Goal: Use online tool/utility: Utilize a website feature to perform a specific function

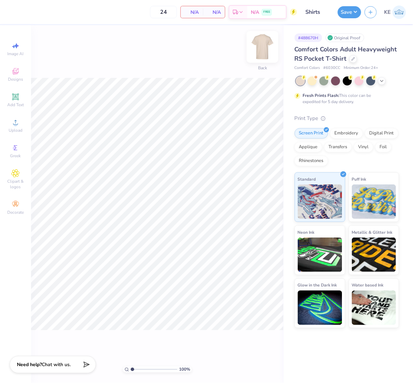
click at [254, 51] on img at bounding box center [262, 47] width 28 height 28
click at [263, 43] on img at bounding box center [262, 47] width 28 height 28
click at [15, 126] on circle at bounding box center [15, 125] width 4 height 4
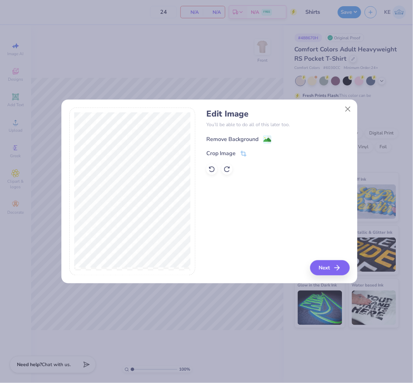
click at [244, 139] on div "Remove Background" at bounding box center [232, 139] width 52 height 8
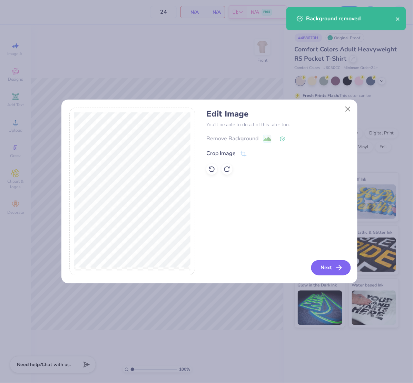
click at [326, 271] on button "Next" at bounding box center [331, 267] width 40 height 15
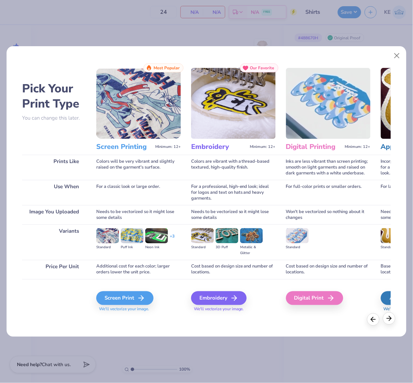
click at [390, 322] on div at bounding box center [389, 318] width 12 height 12
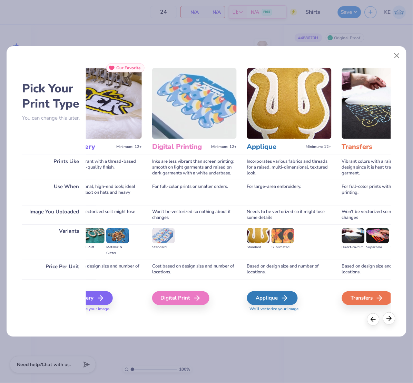
scroll to position [0, 184]
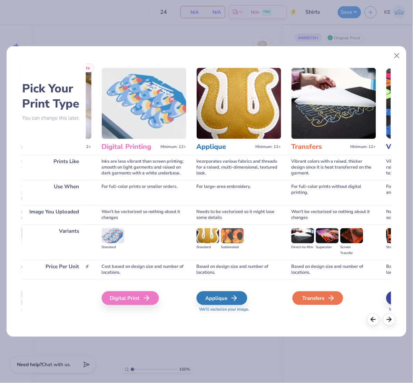
click at [332, 302] on icon at bounding box center [331, 298] width 8 height 8
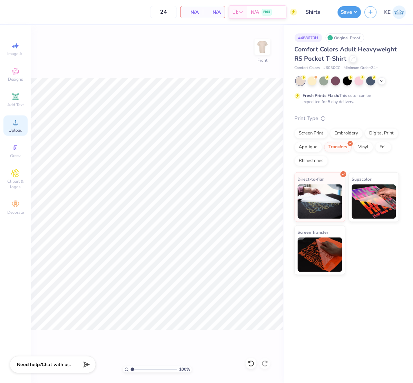
click at [13, 124] on icon at bounding box center [15, 122] width 8 height 8
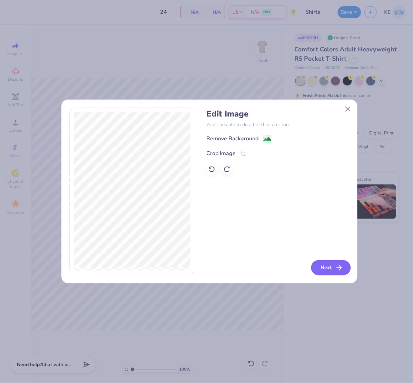
click at [333, 267] on button "Next" at bounding box center [331, 267] width 40 height 15
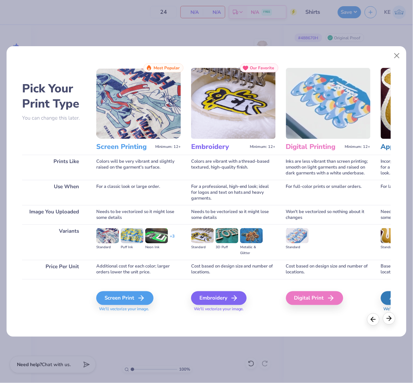
click at [384, 319] on div at bounding box center [389, 318] width 12 height 12
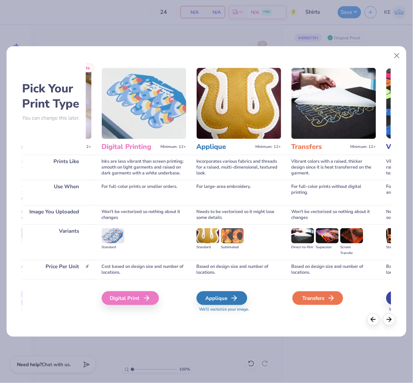
click at [309, 301] on div "Transfers" at bounding box center [317, 298] width 51 height 14
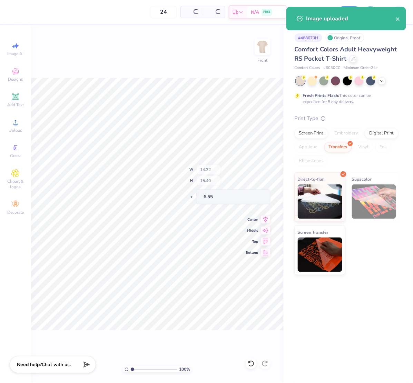
click at [228, 180] on div "100 % Front W 14.32 H 15.40 Y 6.55 Center Middle Top Bottom" at bounding box center [157, 204] width 252 height 358
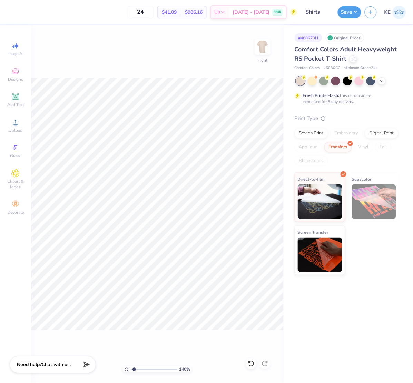
type input "1.39584521408376"
click at [256, 172] on input "14.32" at bounding box center [257, 172] width 25 height 10
type input "12"
type input "1.39584521408376"
type input "12.00"
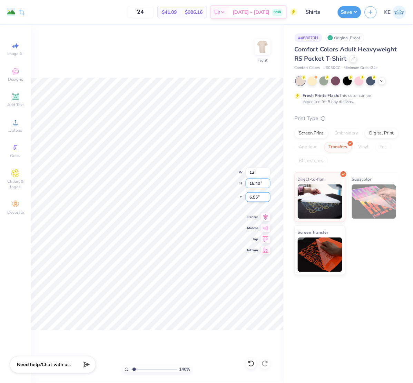
type input "12.90"
click at [255, 197] on input "7.80" at bounding box center [257, 197] width 25 height 10
type input "3"
type input "1.39584521408376"
type input "3.00"
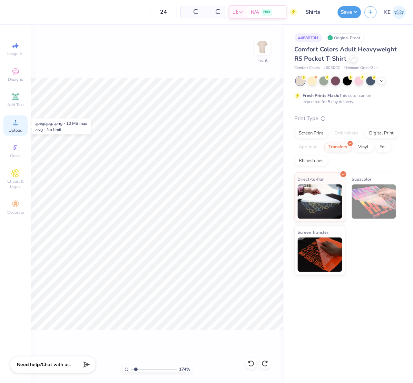
click at [16, 120] on icon at bounding box center [15, 122] width 8 height 8
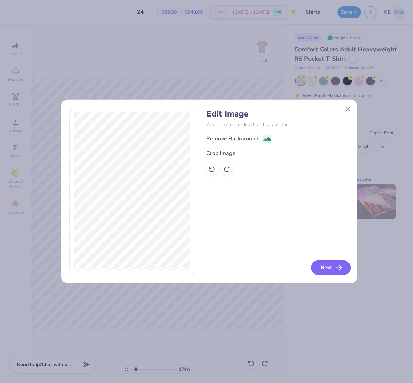
click at [322, 267] on button "Next" at bounding box center [331, 267] width 40 height 15
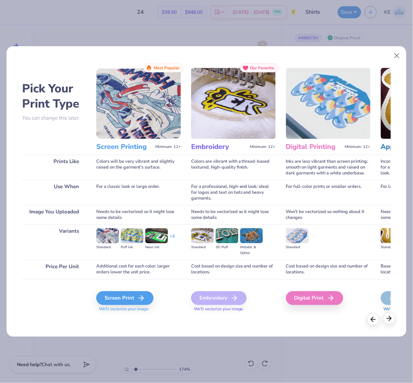
click at [390, 316] on icon at bounding box center [389, 319] width 8 height 8
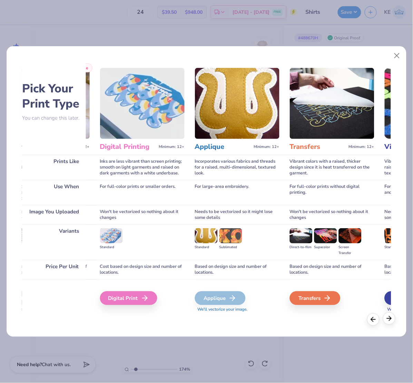
click at [390, 316] on icon at bounding box center [389, 319] width 8 height 8
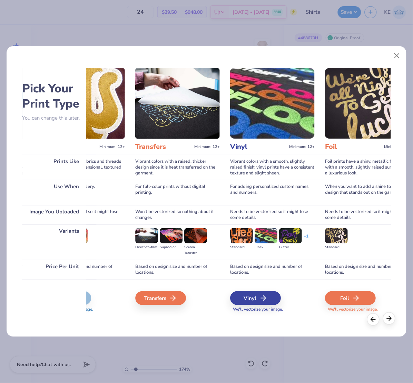
scroll to position [0, 368]
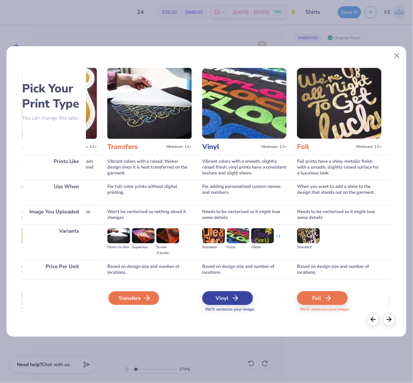
drag, startPoint x: 155, startPoint y: 298, endPoint x: 150, endPoint y: 298, distance: 5.9
click at [150, 298] on div "Transfers" at bounding box center [133, 298] width 51 height 14
type input "1.74339355603371"
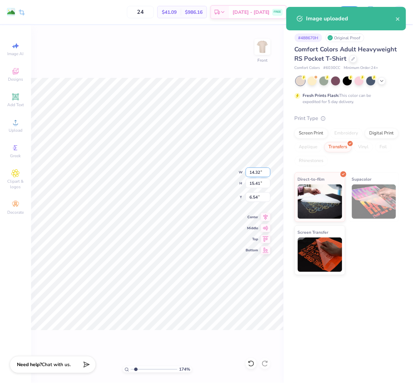
click at [253, 172] on input "14.32" at bounding box center [257, 172] width 25 height 10
type input "12"
type input "1.74339355603371"
type input "12.00"
type input "12.91"
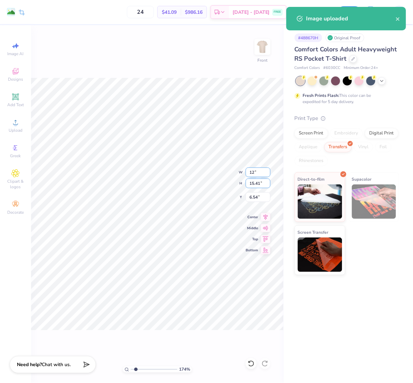
type input "7.79"
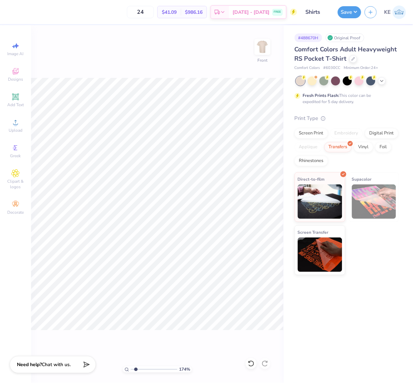
type input "1.74339355603371"
click at [253, 197] on input "7.79" at bounding box center [257, 197] width 25 height 10
type input "3"
type input "1.74339355603371"
type input "3.00"
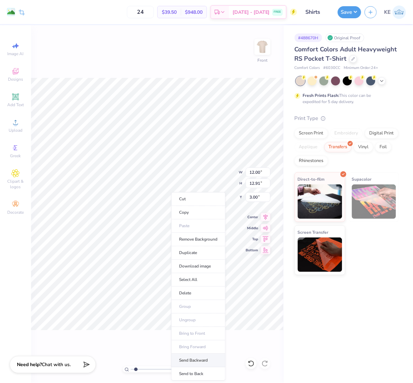
click at [200, 358] on li "Send Backward" at bounding box center [198, 360] width 54 height 13
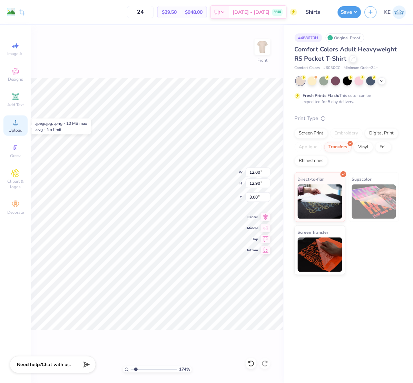
click at [19, 124] on icon at bounding box center [15, 122] width 8 height 8
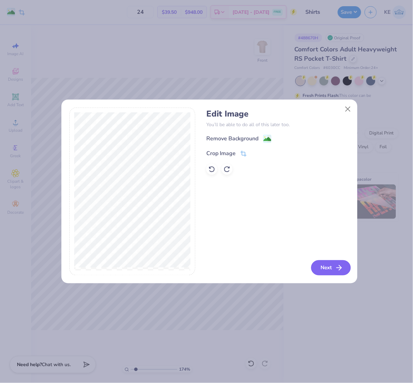
click at [334, 265] on button "Next" at bounding box center [331, 267] width 40 height 15
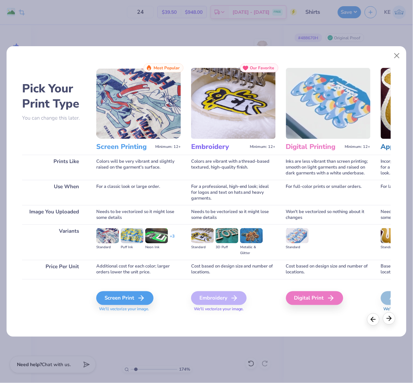
click at [389, 321] on polyline at bounding box center [390, 318] width 2 height 4
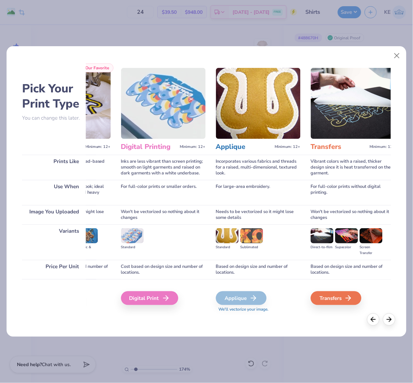
scroll to position [0, 184]
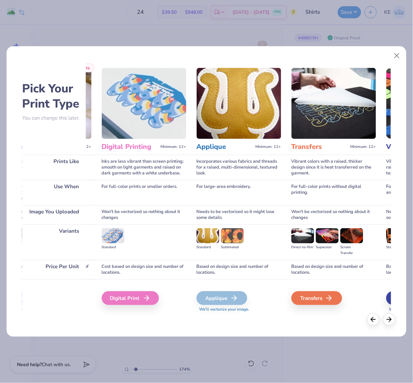
click at [397, 319] on div "Pick Your Print Type You can change this later. Prints Like Use When Image You …" at bounding box center [206, 190] width 399 height 294
click at [312, 292] on div "Transfers" at bounding box center [317, 298] width 51 height 14
type input "1.74339355603371"
type input "14.32"
type input "15.41"
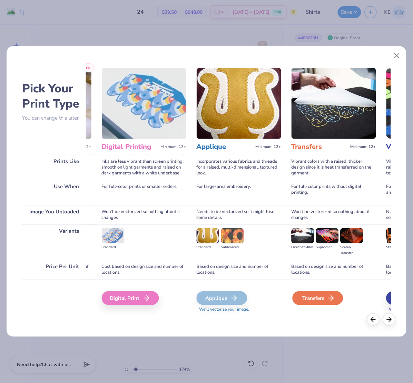
type input "6.54"
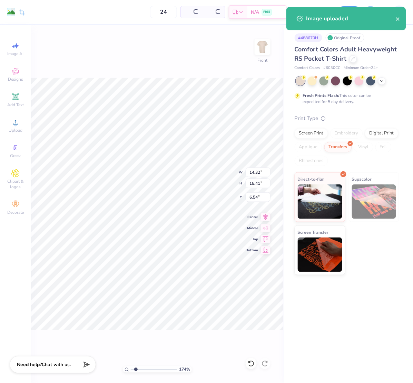
type input "1.74339355603371"
click at [254, 167] on input "14.32" at bounding box center [257, 172] width 25 height 10
type input "12"
type input "1.74339355603371"
type input "12.00"
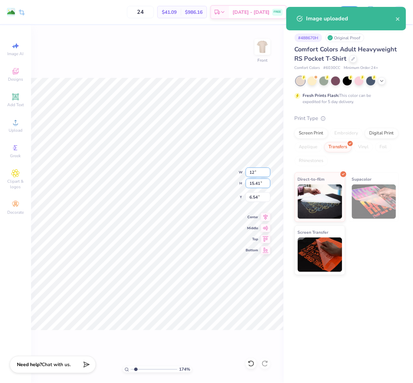
type input "12.91"
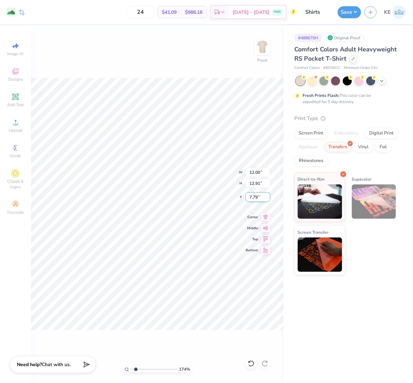
drag, startPoint x: 257, startPoint y: 192, endPoint x: 252, endPoint y: 193, distance: 4.9
click at [257, 192] on input "7.79" at bounding box center [257, 197] width 25 height 10
type input "3"
type input "1.74339355603371"
type input "3.00"
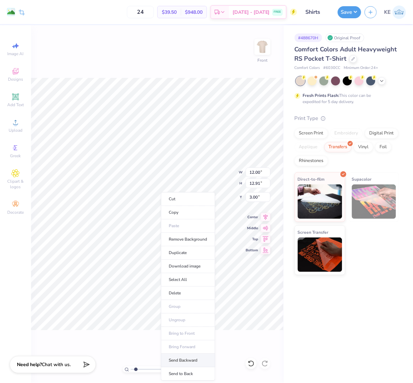
click at [197, 358] on li "Send Backward" at bounding box center [188, 360] width 54 height 13
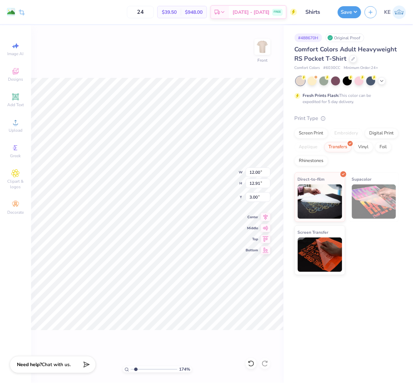
type input "1.74339355603371"
type input "12.90"
click at [357, 15] on button "Save" at bounding box center [348, 11] width 23 height 12
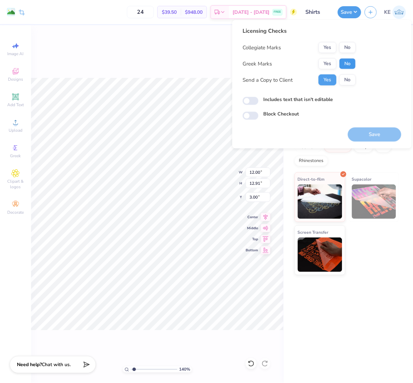
click at [346, 63] on button "No" at bounding box center [347, 63] width 17 height 11
click at [351, 41] on div "Licensing Checks Collegiate Marks Yes No Greek Marks Yes No Send a Copy to Clie…" at bounding box center [298, 59] width 113 height 64
click at [345, 53] on button "No" at bounding box center [347, 47] width 17 height 11
click at [370, 139] on button "Save" at bounding box center [373, 135] width 53 height 14
type input "1.39584521408376"
